Goal: Navigation & Orientation: Find specific page/section

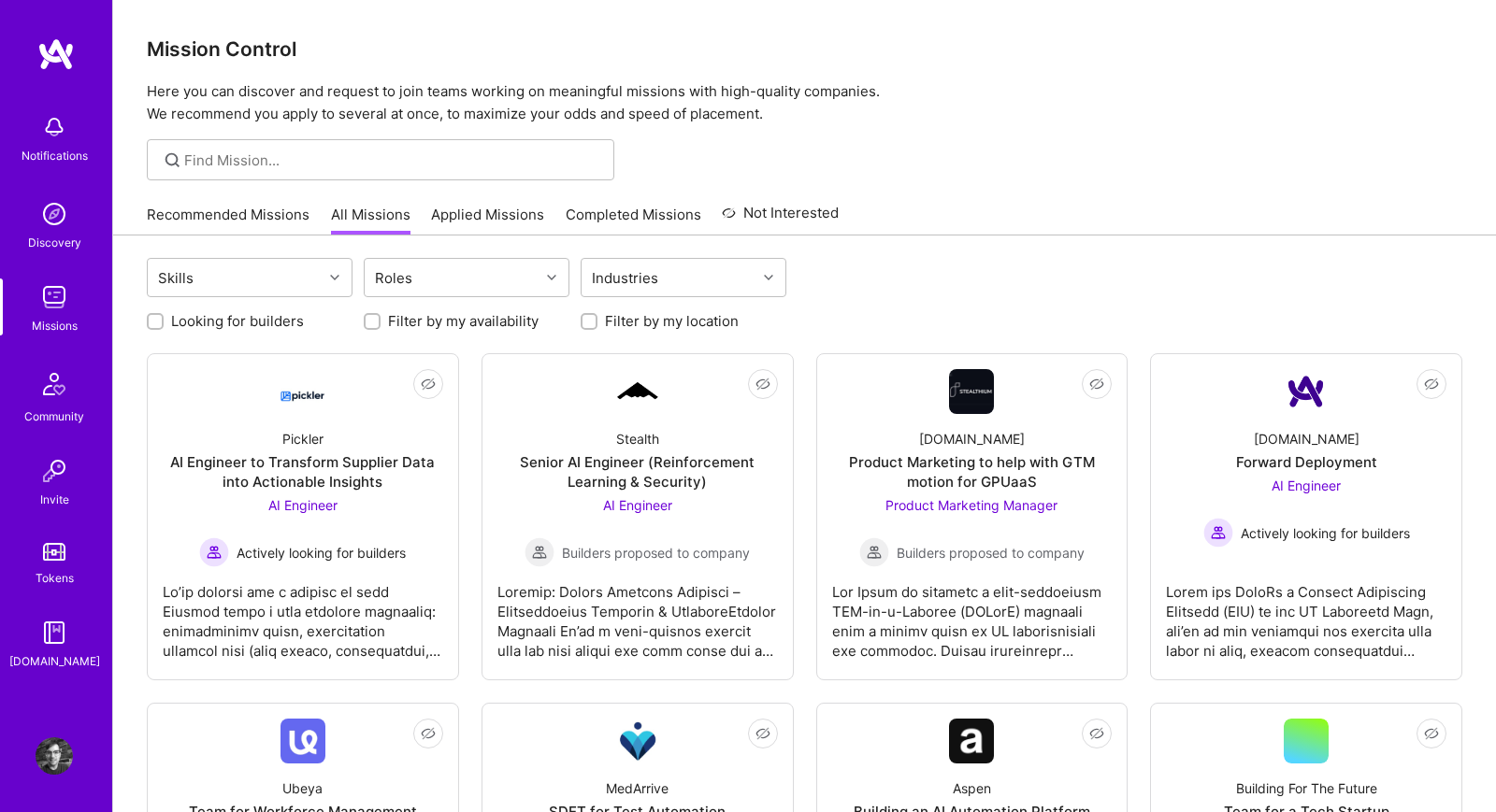
click at [268, 218] on link "Recommended Missions" at bounding box center [228, 220] width 163 height 31
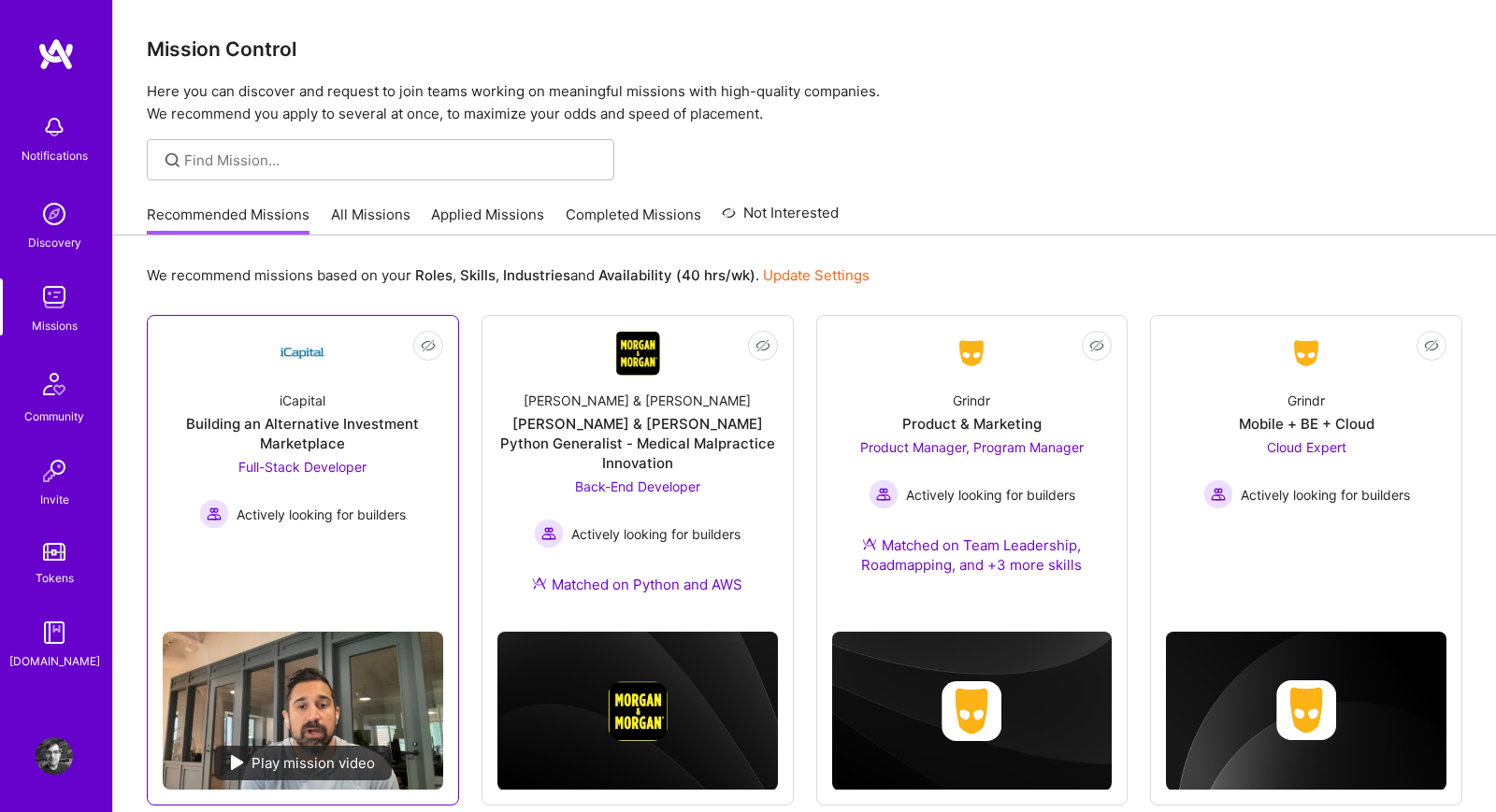
click at [389, 441] on div "Building an Alternative Investment Marketplace" at bounding box center [303, 433] width 280 height 39
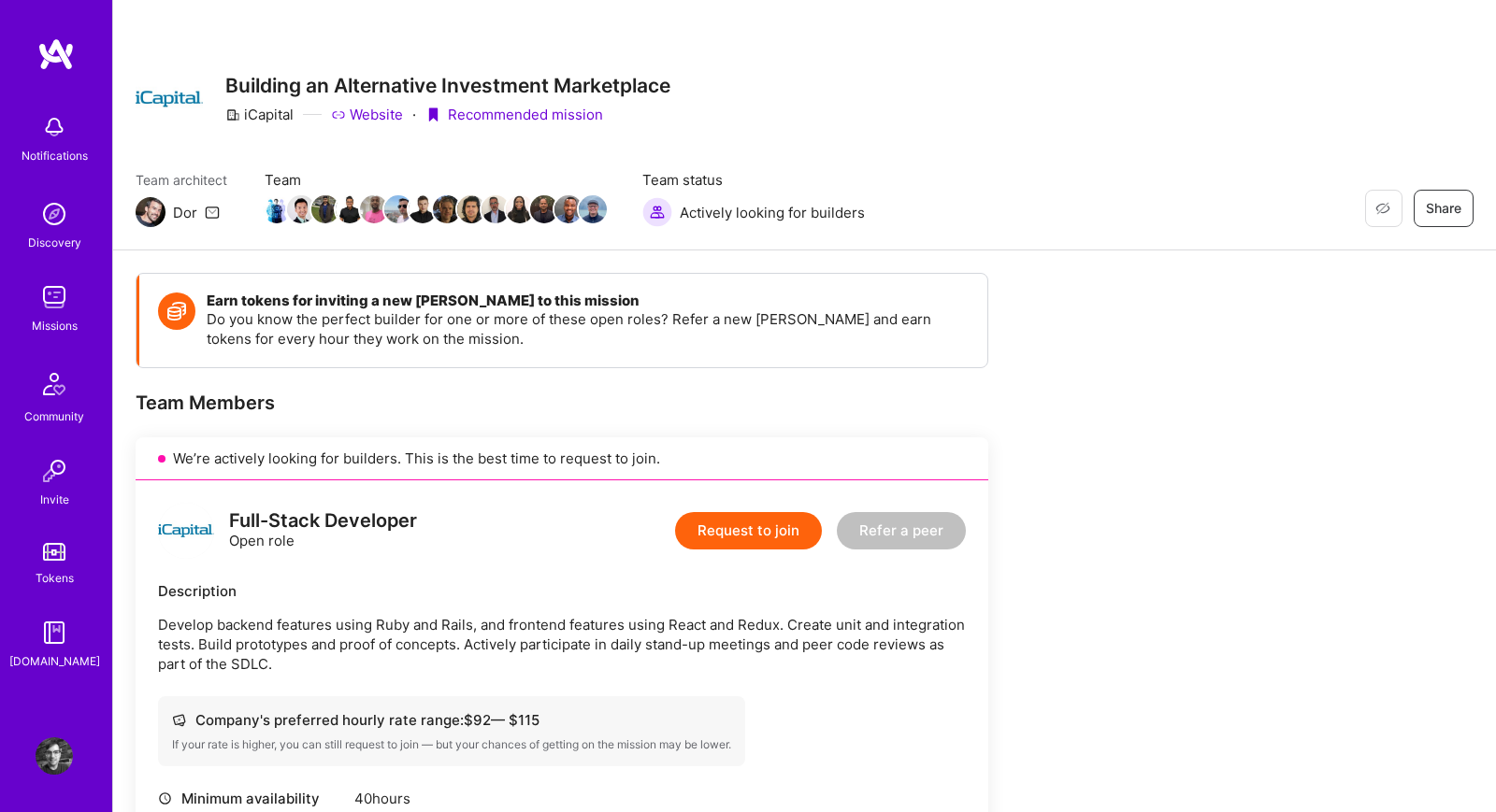
click at [48, 293] on img at bounding box center [54, 297] width 37 height 37
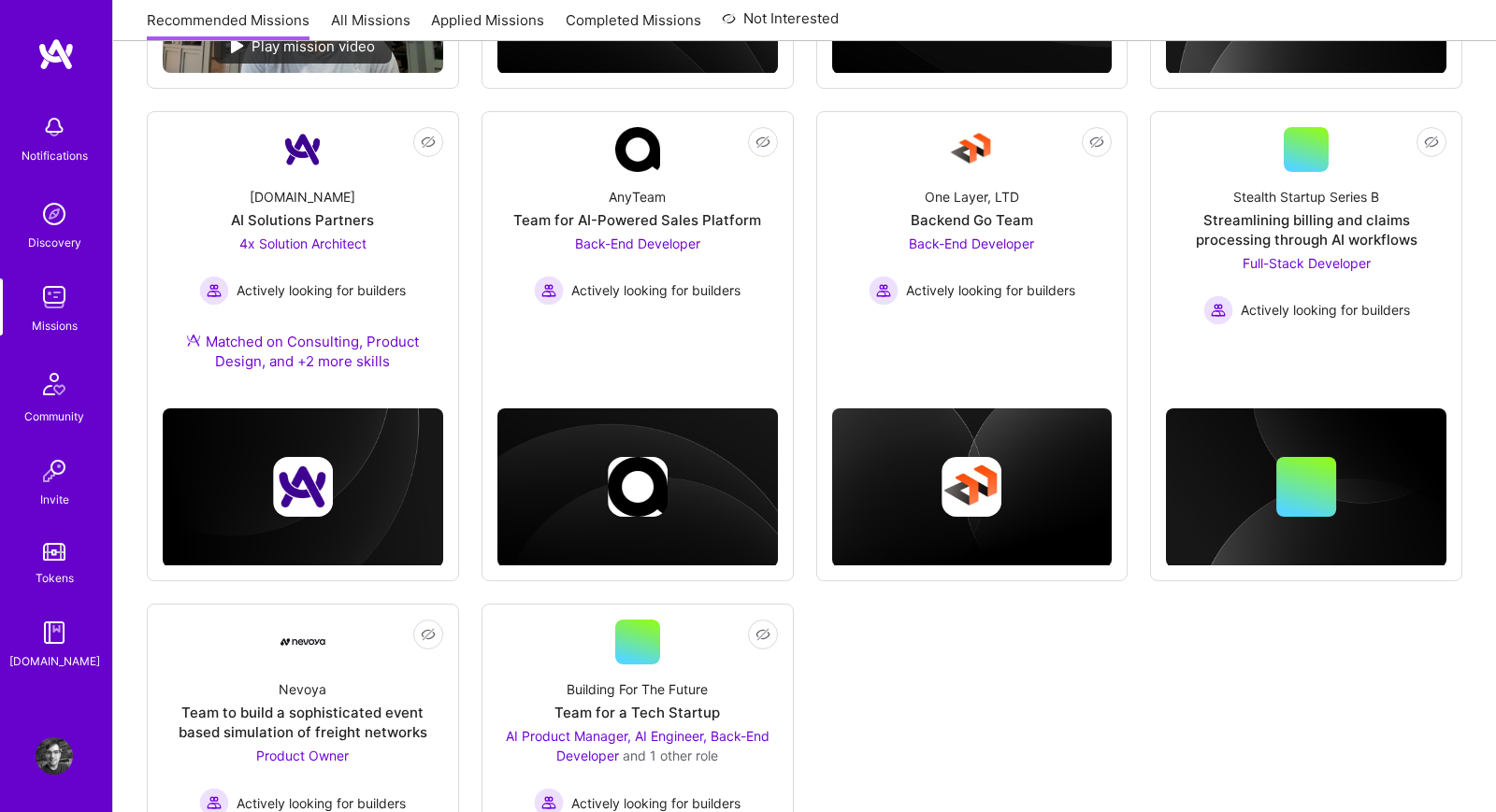
scroll to position [727, 0]
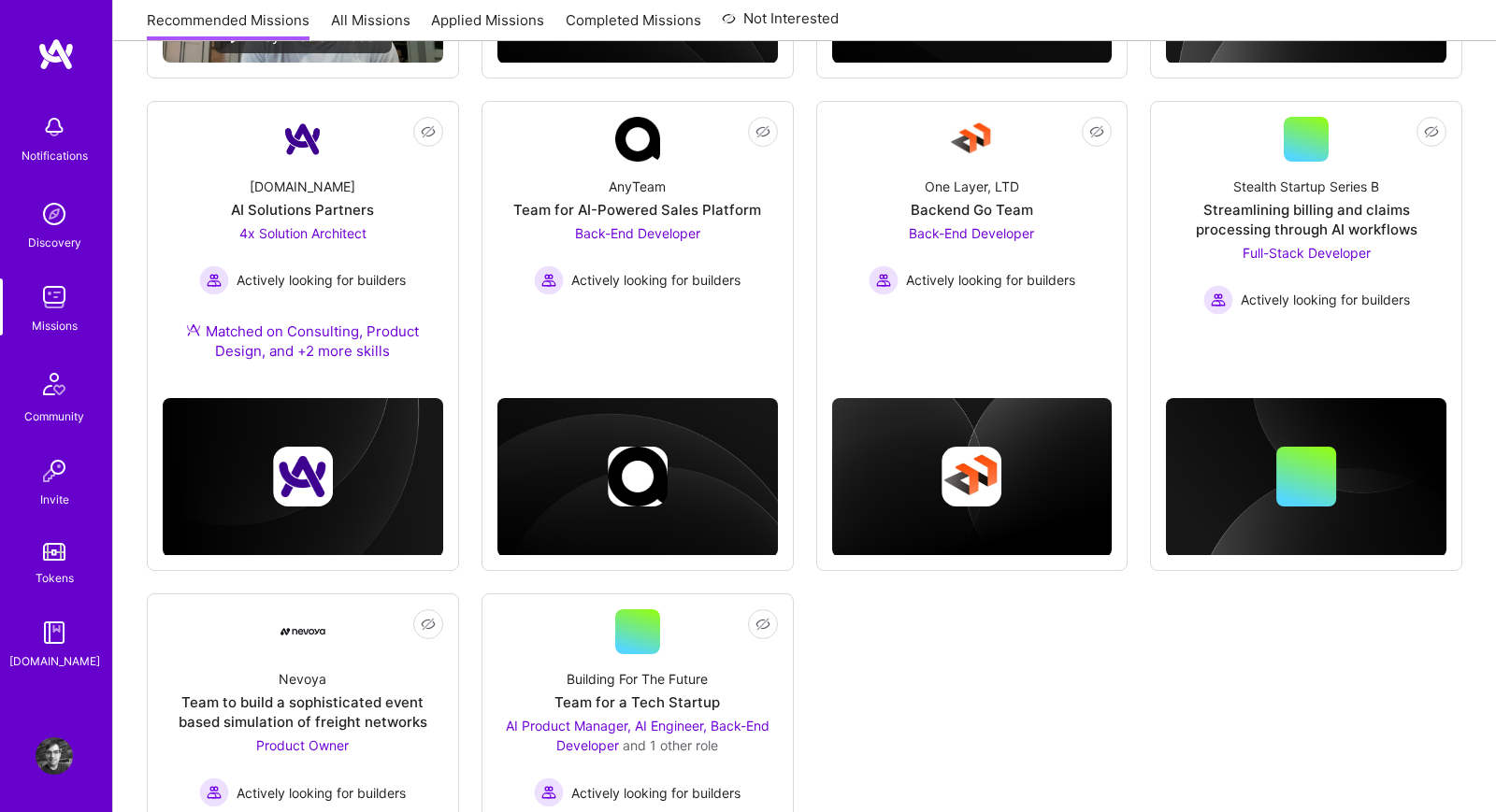
click at [342, 28] on link "All Missions" at bounding box center [371, 26] width 80 height 31
